Goal: Information Seeking & Learning: Learn about a topic

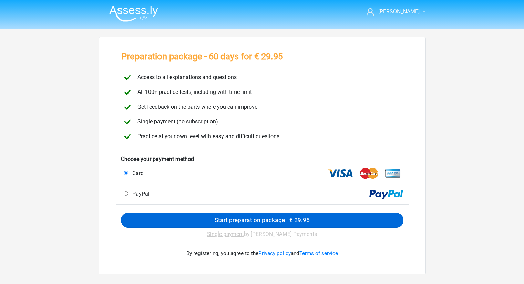
scroll to position [19, 0]
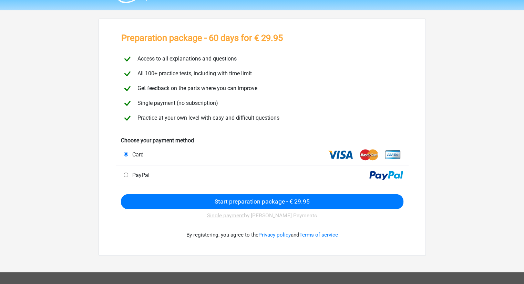
click at [138, 175] on span "PayPal" at bounding box center [139, 175] width 20 height 7
click at [128, 175] on input "PayPal" at bounding box center [126, 175] width 4 height 4
radio input "true"
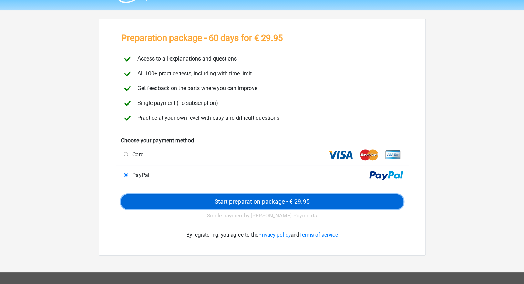
click at [222, 200] on input "Start preparation package - € 29.95" at bounding box center [262, 201] width 282 height 15
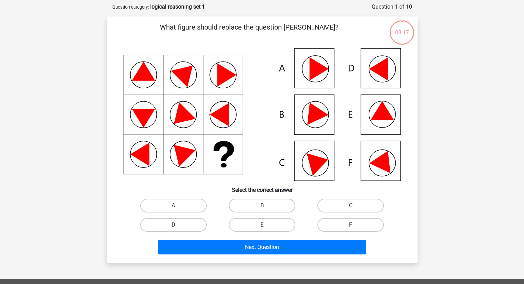
scroll to position [33, 0]
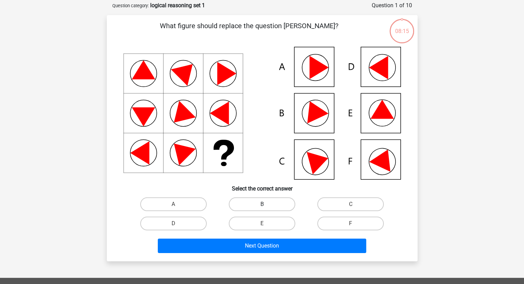
click at [280, 205] on label "B" at bounding box center [262, 205] width 66 height 14
click at [266, 205] on input "B" at bounding box center [264, 206] width 4 height 4
radio input "true"
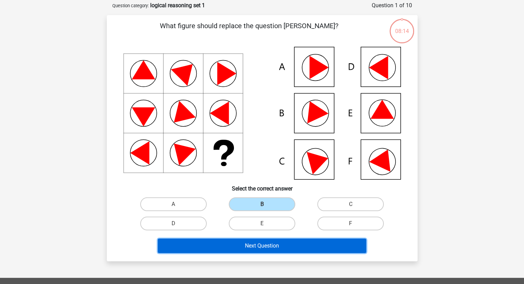
click at [275, 241] on button "Next Question" at bounding box center [262, 246] width 208 height 14
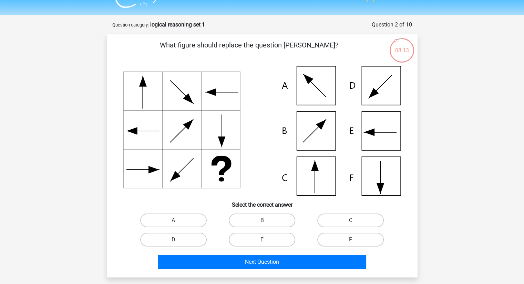
scroll to position [0, 0]
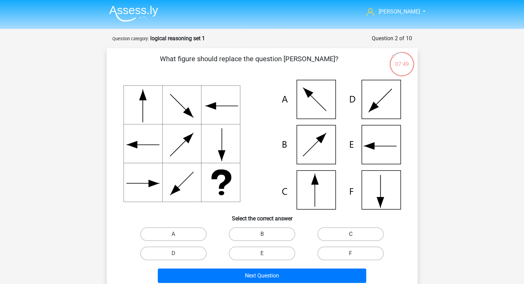
click at [343, 231] on label "C" at bounding box center [350, 235] width 66 height 14
click at [350, 234] on input "C" at bounding box center [352, 236] width 4 height 4
radio input "true"
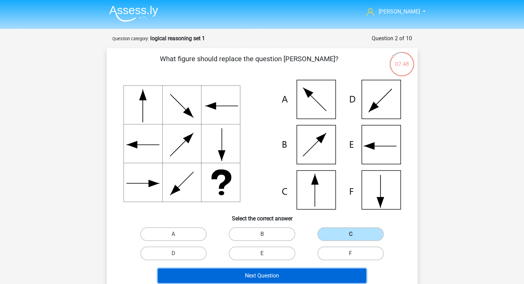
click at [296, 272] on button "Next Question" at bounding box center [262, 276] width 208 height 14
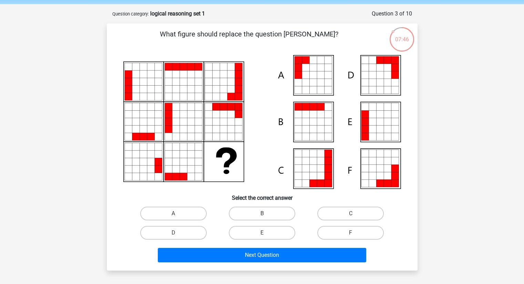
scroll to position [19, 0]
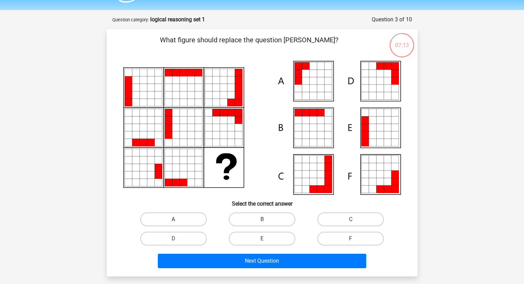
click at [192, 218] on label "A" at bounding box center [173, 220] width 66 height 14
click at [178, 220] on input "A" at bounding box center [175, 222] width 4 height 4
radio input "true"
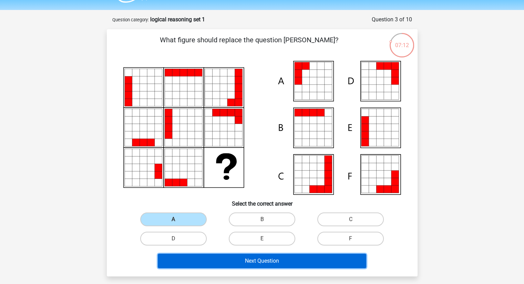
click at [244, 262] on button "Next Question" at bounding box center [262, 261] width 208 height 14
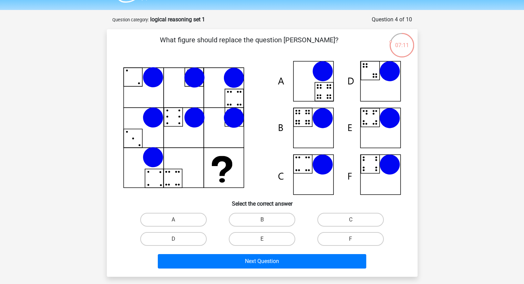
scroll to position [34, 0]
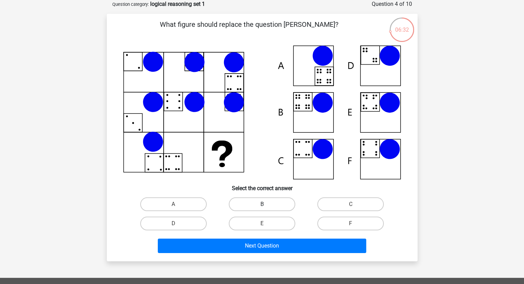
click at [261, 207] on label "B" at bounding box center [262, 205] width 66 height 14
click at [262, 207] on input "B" at bounding box center [264, 206] width 4 height 4
radio input "true"
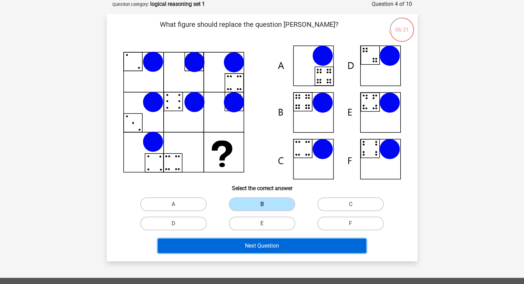
click at [289, 247] on button "Next Question" at bounding box center [262, 246] width 208 height 14
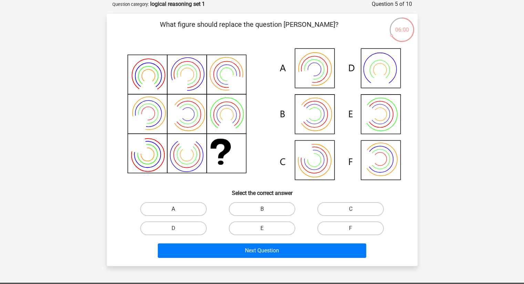
click at [187, 207] on label "A" at bounding box center [173, 209] width 66 height 14
click at [178, 209] on input "A" at bounding box center [175, 211] width 4 height 4
radio input "true"
click at [277, 206] on label "B" at bounding box center [262, 209] width 66 height 14
click at [266, 209] on input "B" at bounding box center [264, 211] width 4 height 4
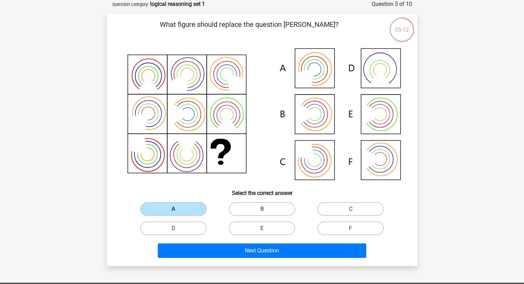
radio input "true"
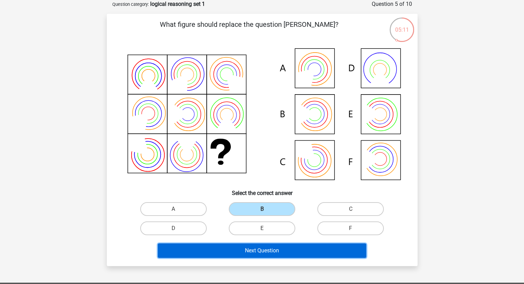
click at [261, 253] on button "Next Question" at bounding box center [262, 251] width 208 height 14
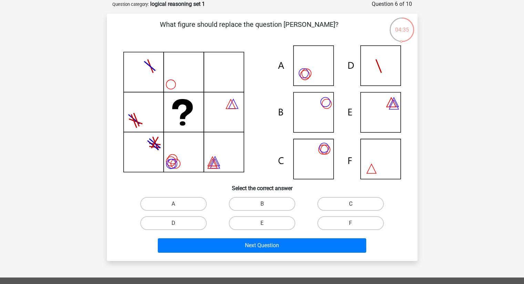
click at [332, 199] on label "C" at bounding box center [350, 204] width 66 height 14
click at [350, 204] on input "C" at bounding box center [352, 206] width 4 height 4
radio input "true"
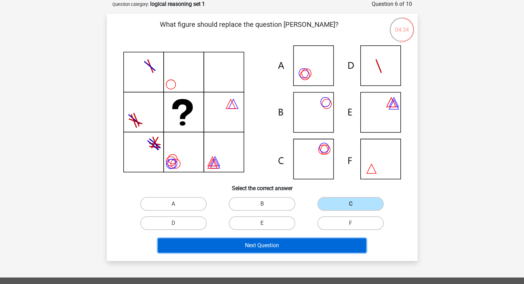
click at [291, 246] on button "Next Question" at bounding box center [262, 246] width 208 height 14
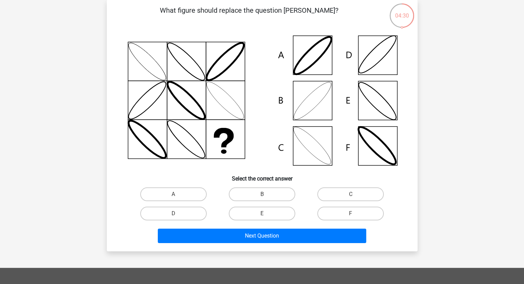
scroll to position [50, 0]
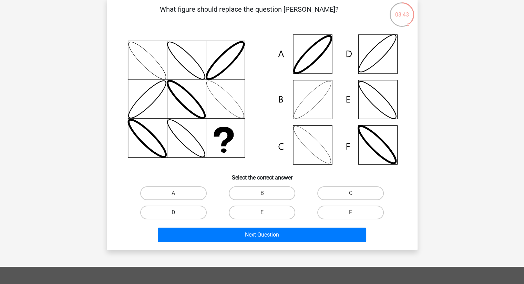
click at [190, 209] on label "D" at bounding box center [173, 213] width 66 height 14
click at [178, 213] on input "D" at bounding box center [175, 215] width 4 height 4
radio input "true"
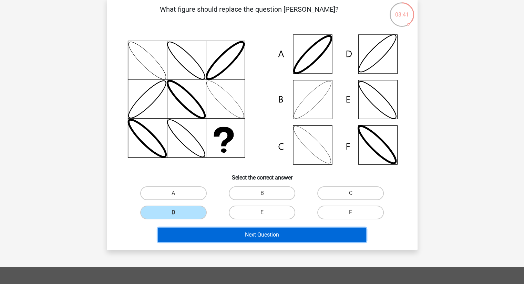
click at [245, 234] on button "Next Question" at bounding box center [262, 235] width 208 height 14
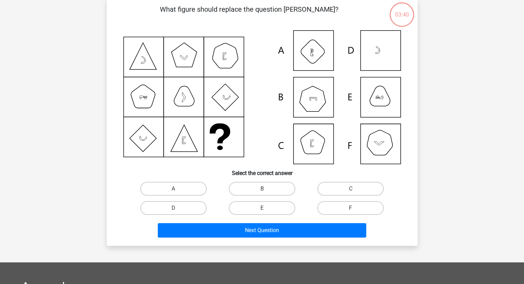
scroll to position [34, 0]
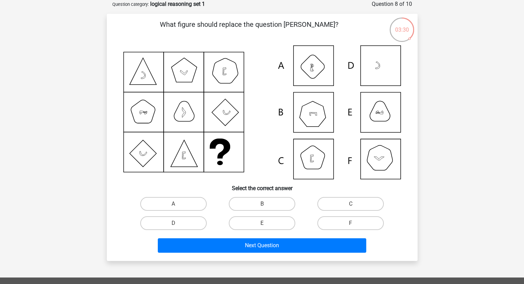
click at [263, 208] on input "B" at bounding box center [264, 206] width 4 height 4
radio input "true"
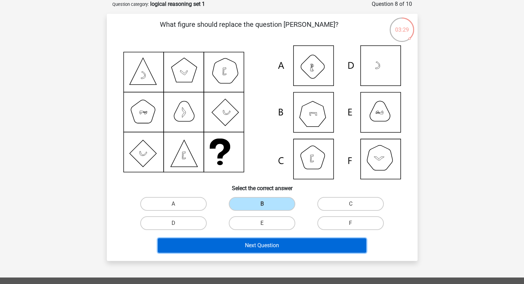
click at [268, 243] on button "Next Question" at bounding box center [262, 246] width 208 height 14
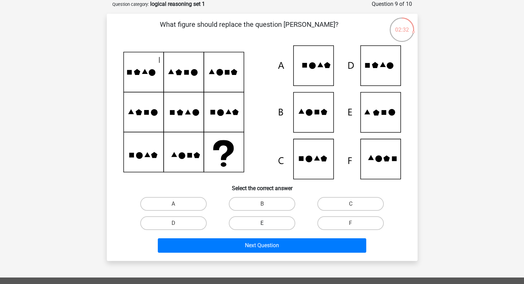
click at [276, 220] on label "E" at bounding box center [262, 224] width 66 height 14
click at [266, 223] on input "E" at bounding box center [264, 225] width 4 height 4
radio input "true"
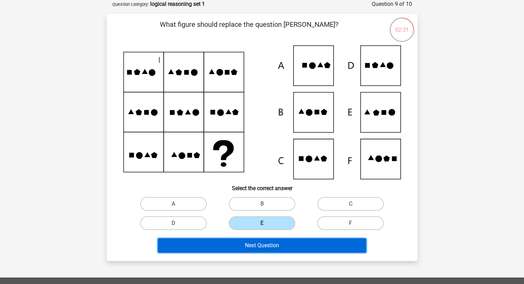
click at [281, 245] on button "Next Question" at bounding box center [262, 246] width 208 height 14
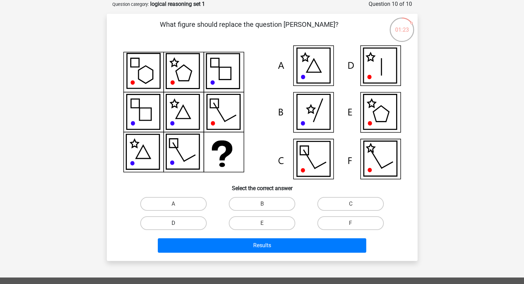
click at [196, 221] on label "D" at bounding box center [173, 224] width 66 height 14
click at [178, 223] on input "D" at bounding box center [175, 225] width 4 height 4
radio input "true"
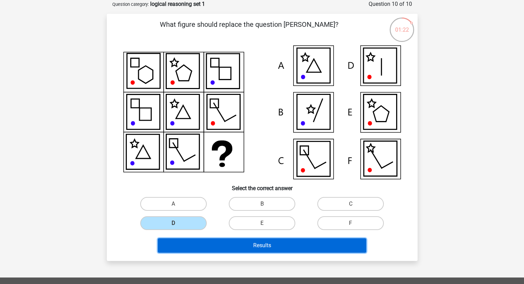
click at [248, 243] on button "Results" at bounding box center [262, 246] width 208 height 14
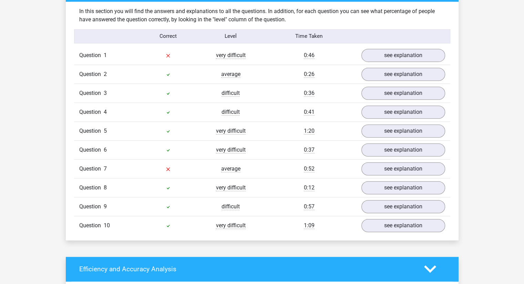
scroll to position [419, 0]
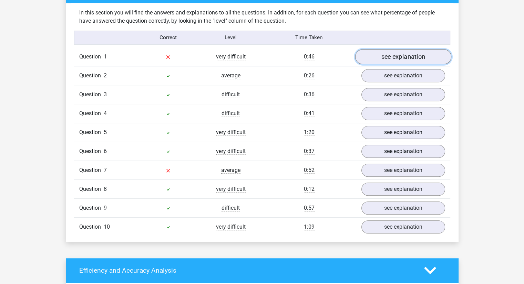
click at [389, 64] on link "see explanation" at bounding box center [403, 56] width 96 height 15
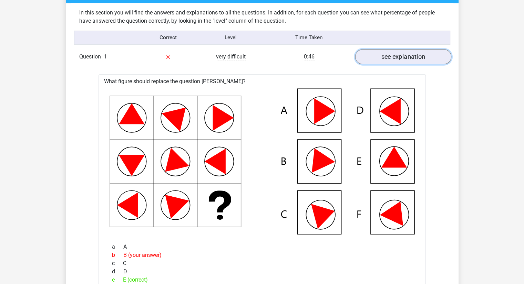
click at [394, 64] on link "see explanation" at bounding box center [403, 56] width 96 height 15
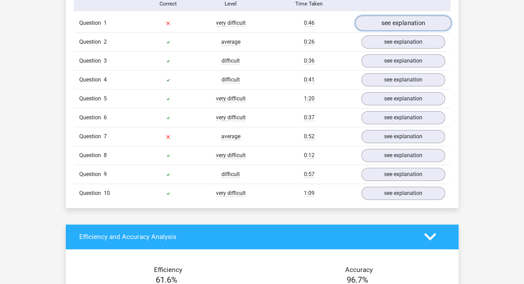
scroll to position [451, 0]
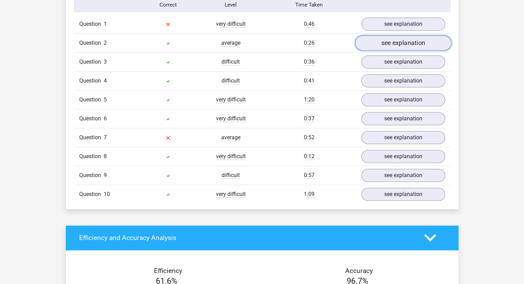
click at [380, 50] on link "see explanation" at bounding box center [403, 42] width 96 height 15
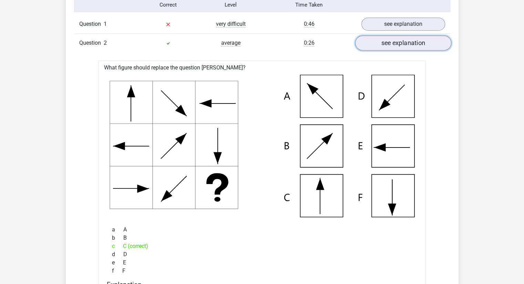
click at [380, 50] on link "see explanation" at bounding box center [403, 42] width 96 height 15
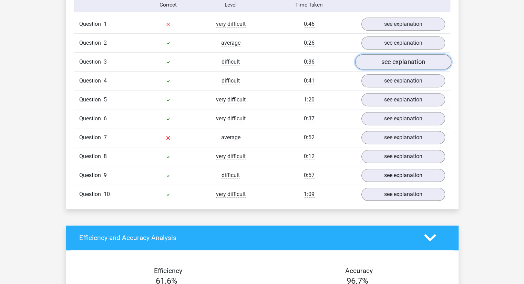
click at [379, 67] on link "see explanation" at bounding box center [403, 61] width 96 height 15
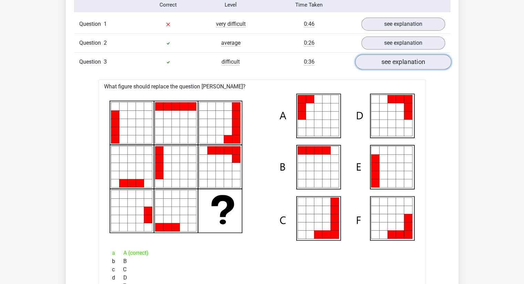
click at [379, 67] on link "see explanation" at bounding box center [403, 61] width 96 height 15
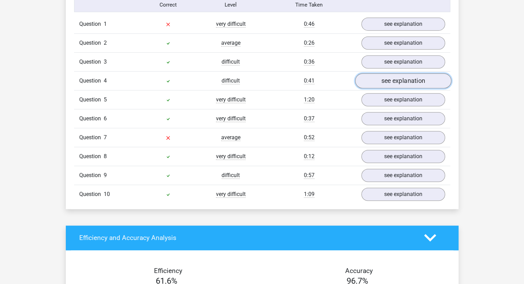
click at [379, 84] on link "see explanation" at bounding box center [403, 80] width 96 height 15
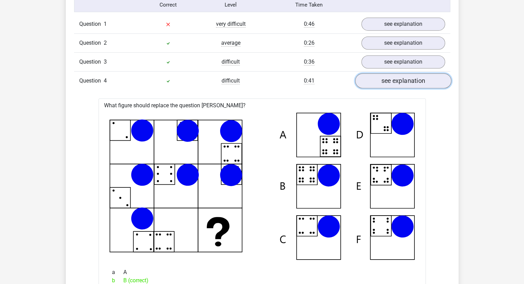
click at [379, 84] on link "see explanation" at bounding box center [403, 80] width 96 height 15
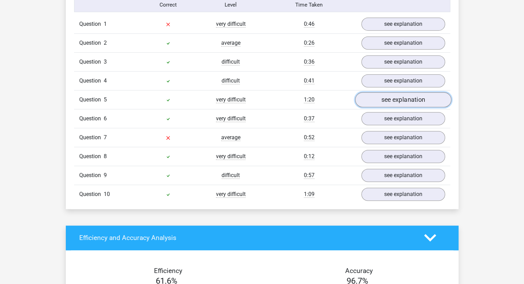
click at [385, 107] on link "see explanation" at bounding box center [403, 99] width 96 height 15
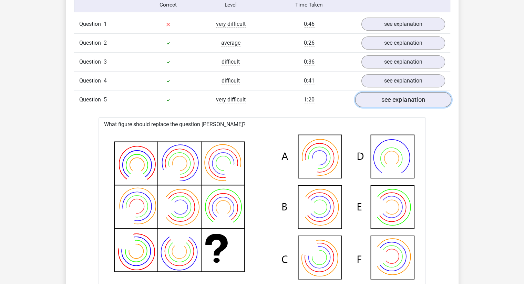
click at [385, 107] on link "see explanation" at bounding box center [403, 99] width 96 height 15
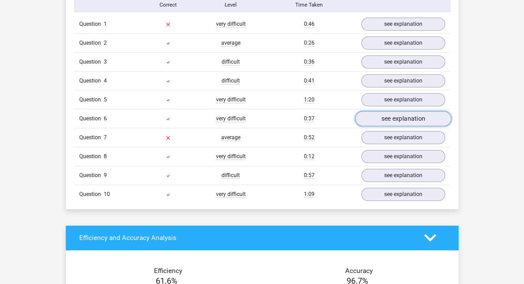
click at [382, 125] on link "see explanation" at bounding box center [403, 118] width 96 height 15
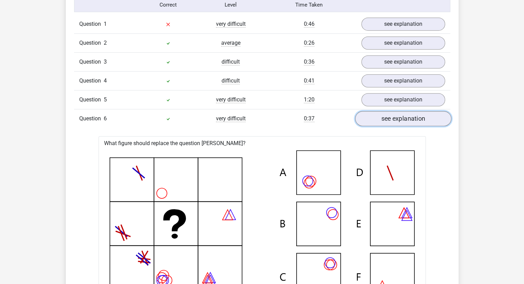
click at [382, 125] on link "see explanation" at bounding box center [403, 118] width 96 height 15
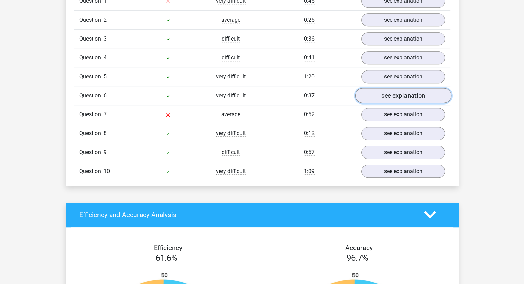
scroll to position [482, 0]
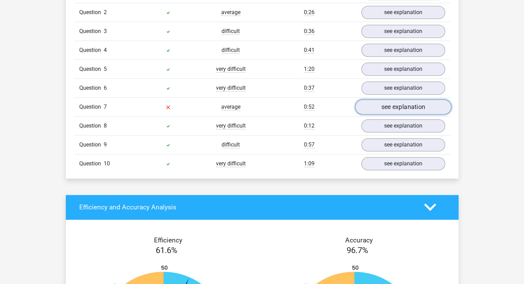
click at [389, 113] on link "see explanation" at bounding box center [403, 106] width 96 height 15
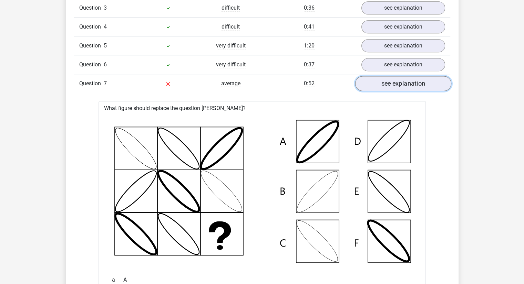
scroll to position [512, 0]
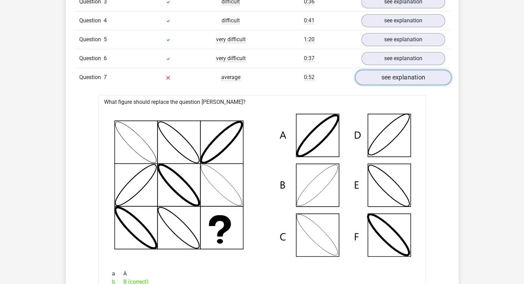
click at [400, 83] on link "see explanation" at bounding box center [403, 77] width 96 height 15
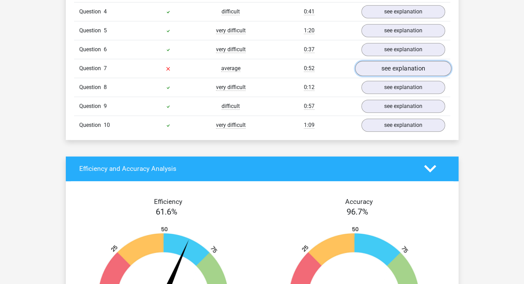
scroll to position [522, 0]
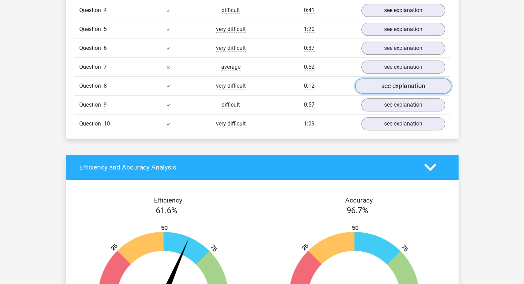
click at [390, 93] on link "see explanation" at bounding box center [403, 85] width 96 height 15
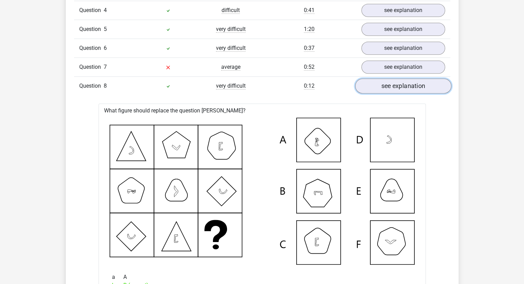
click at [390, 93] on link "see explanation" at bounding box center [403, 85] width 96 height 15
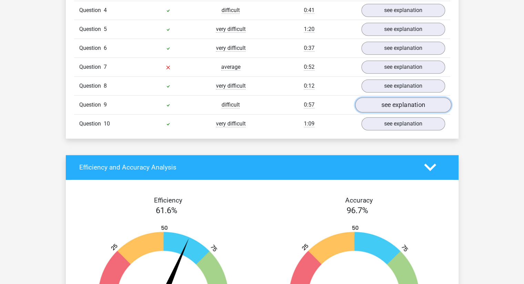
click at [388, 112] on link "see explanation" at bounding box center [403, 104] width 96 height 15
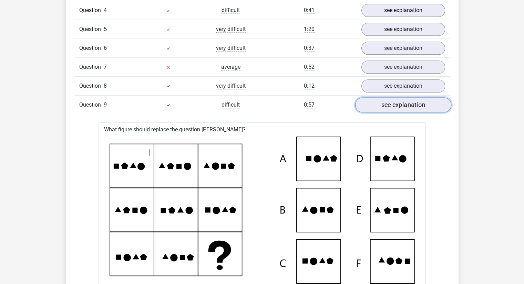
click at [388, 112] on link "see explanation" at bounding box center [403, 104] width 96 height 15
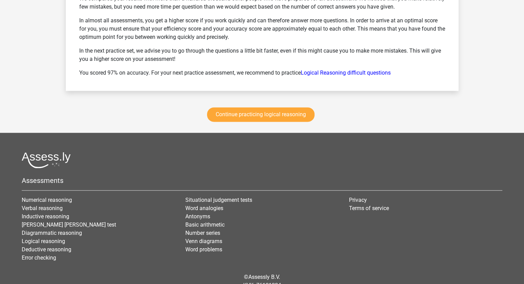
scroll to position [957, 0]
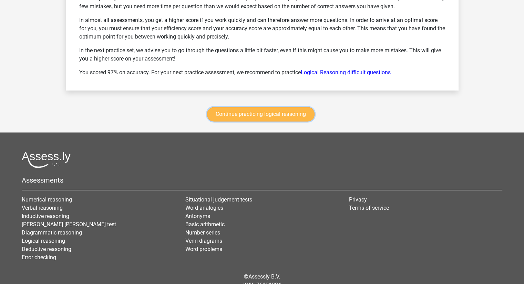
click at [274, 118] on link "Continue practicing logical reasoning" at bounding box center [260, 114] width 107 height 14
